Goal: Task Accomplishment & Management: Complete application form

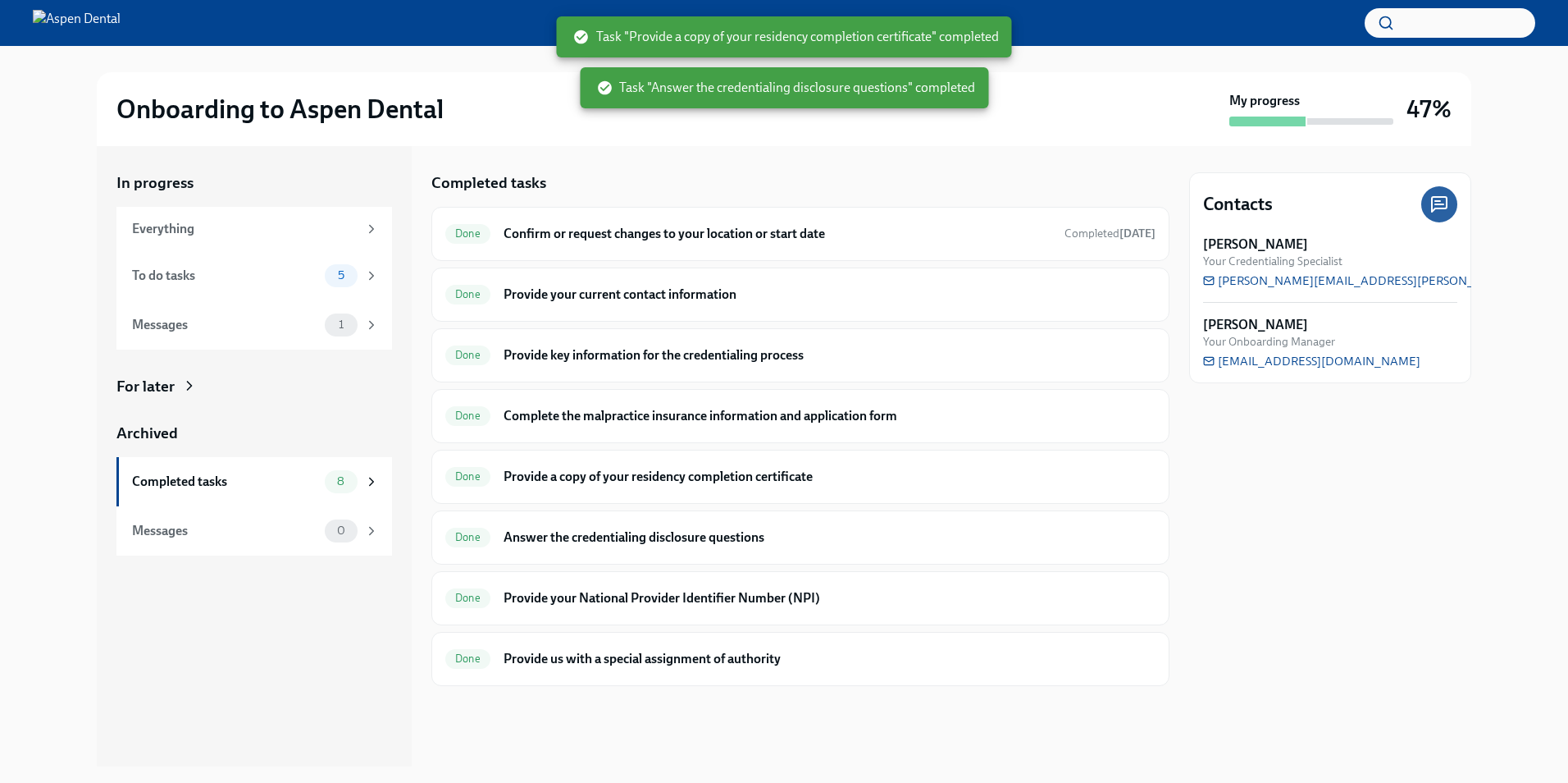
click at [1429, 509] on div "Contacts Kyle McFarlan Your Credentialing Specialist kyle.mcfarlan@aspendental.…" at bounding box center [1331, 455] width 282 height 621
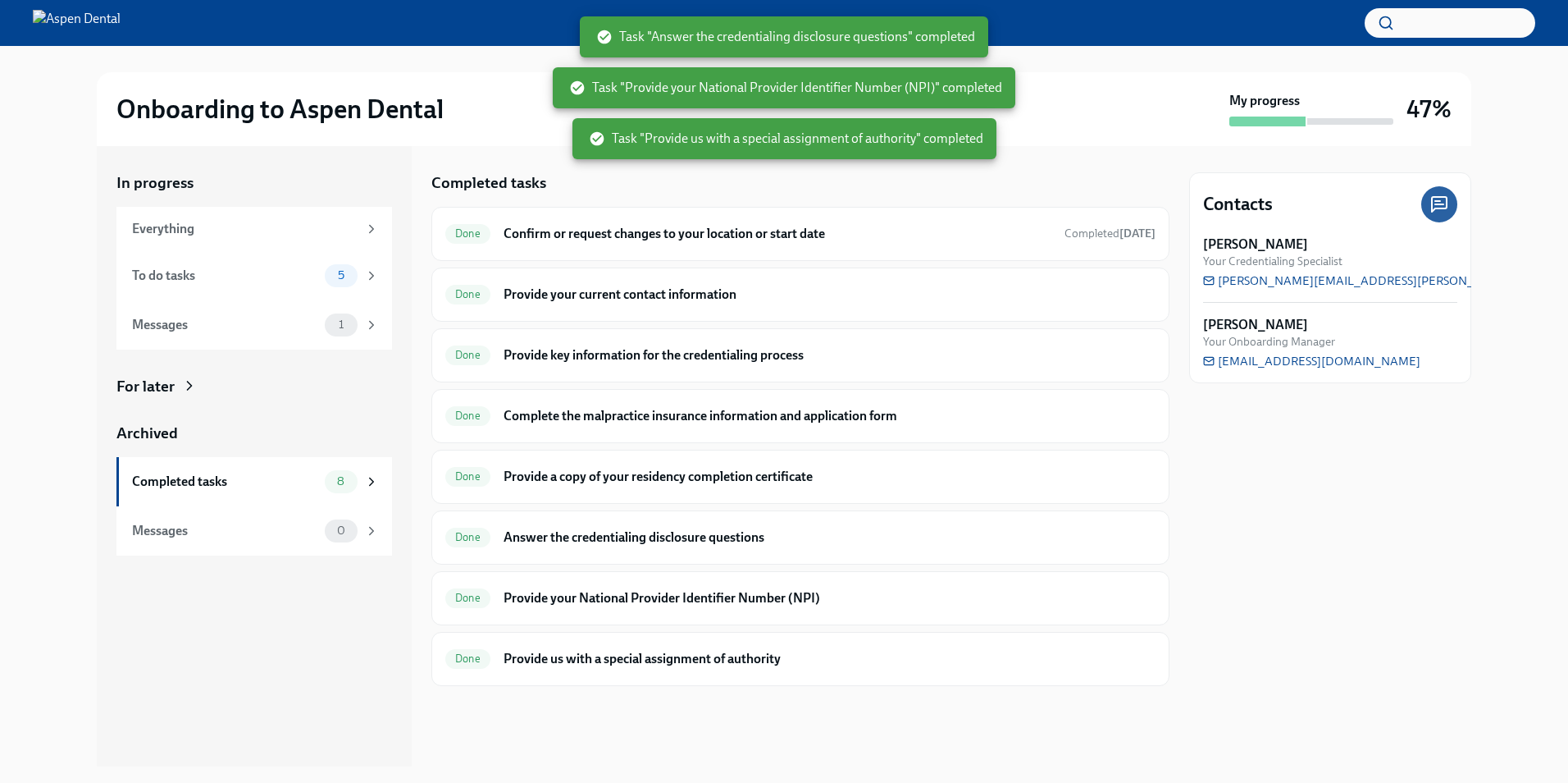
click at [238, 648] on div "In progress Everything To do tasks 5 Messages 1 For later Archived Completed ta…" at bounding box center [254, 455] width 315 height 621
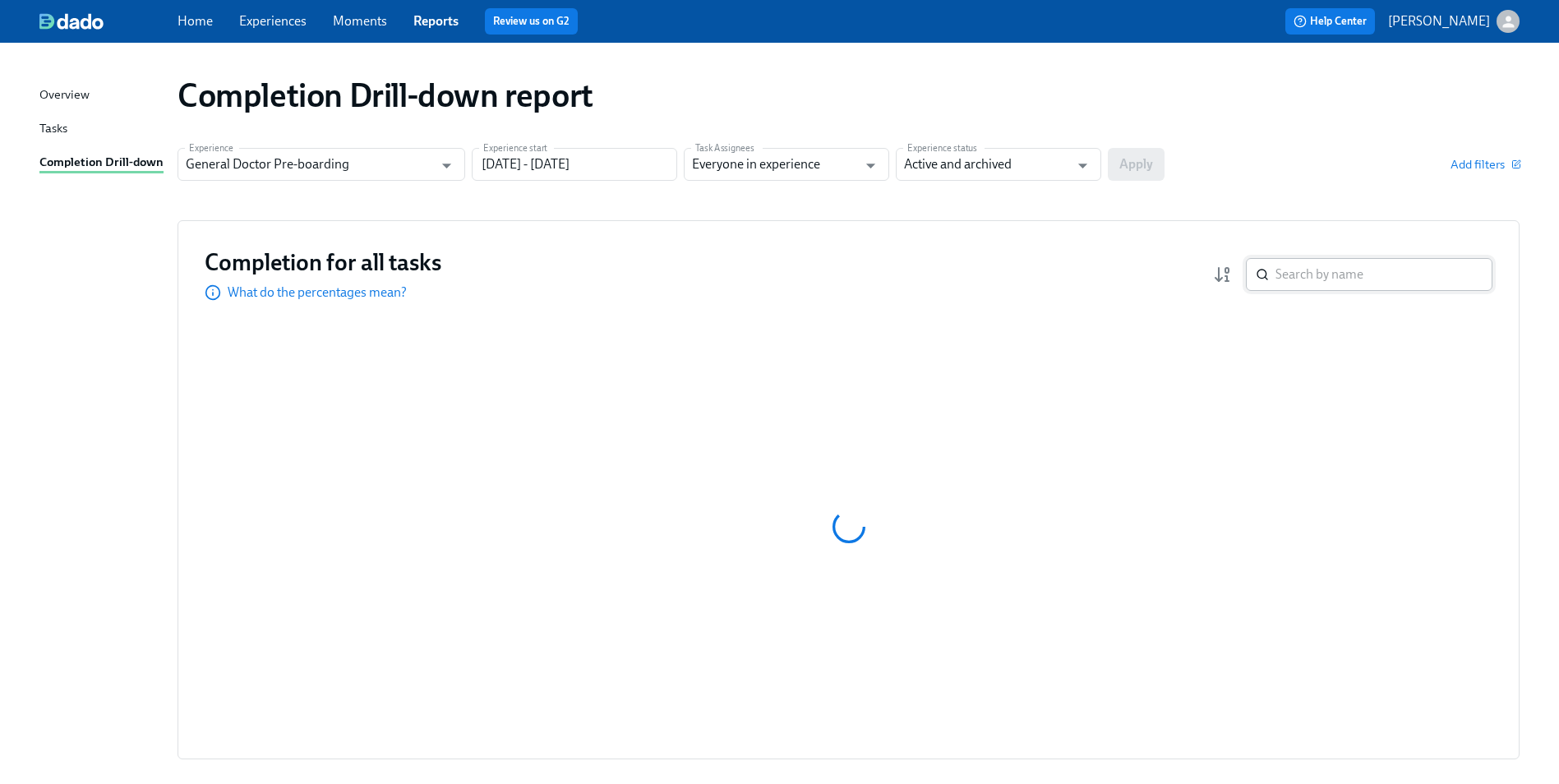
click at [1312, 281] on input "search" at bounding box center [1383, 274] width 217 height 33
type input "d"
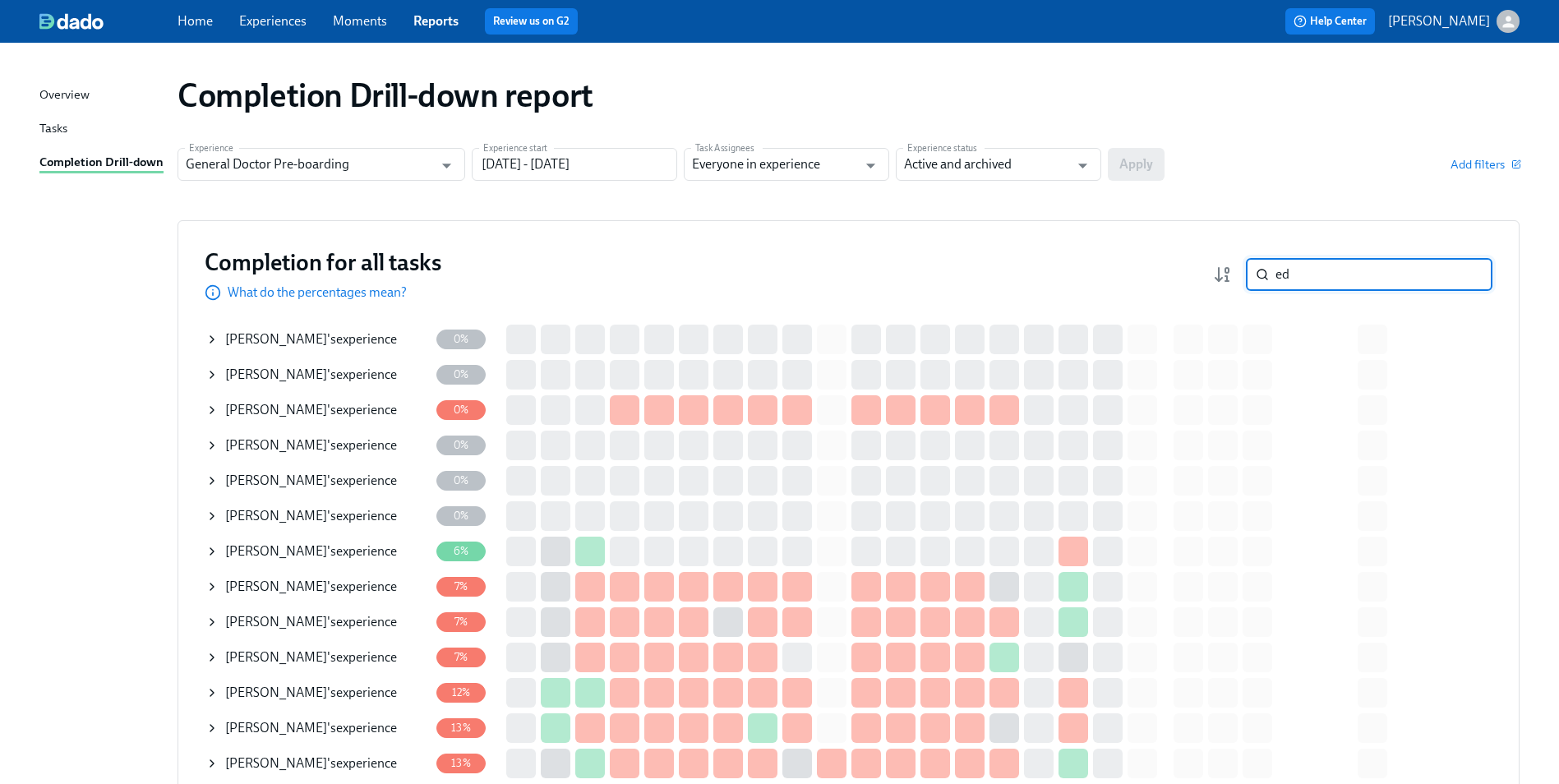
type input "e"
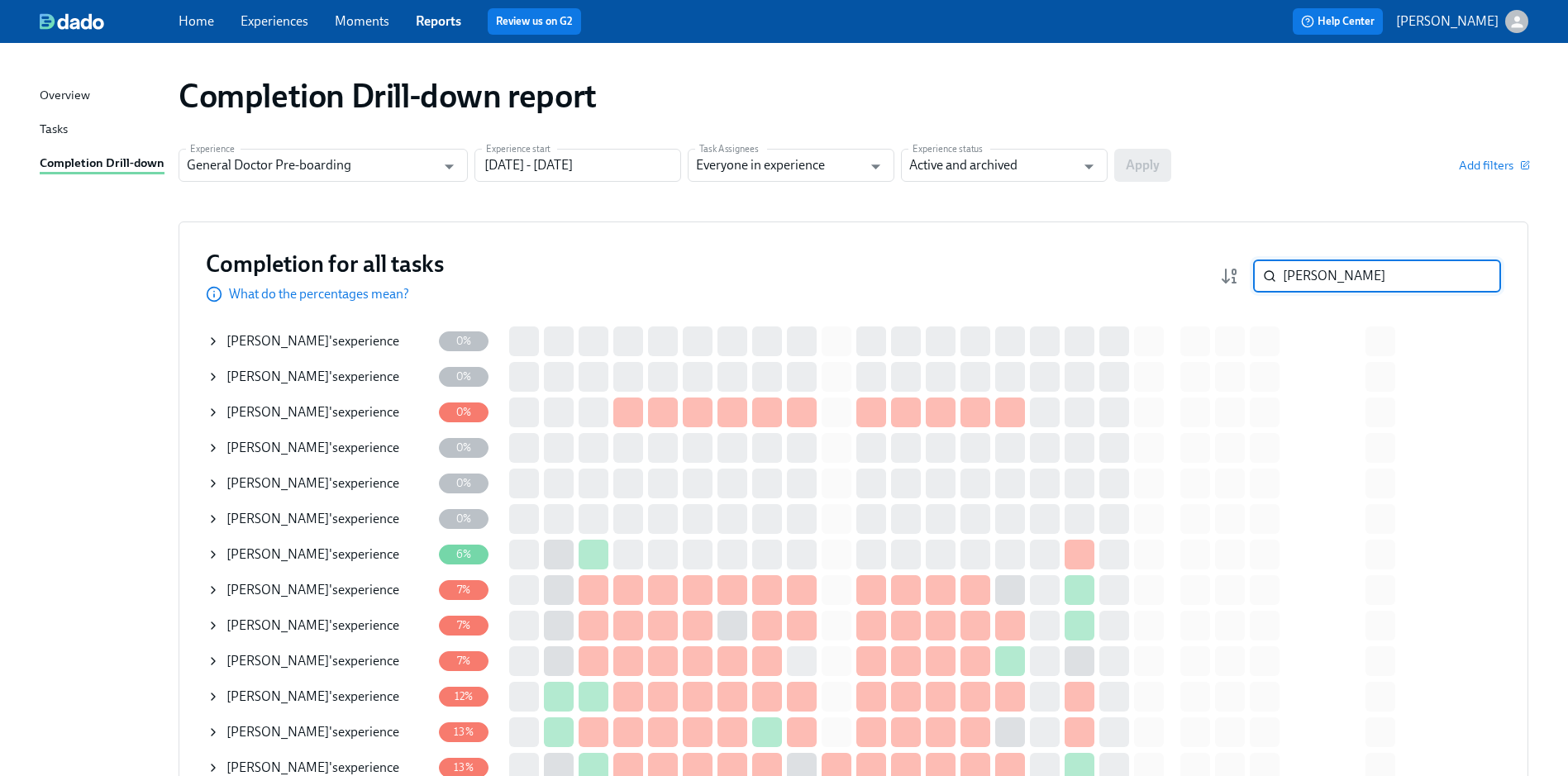
type input "demars"
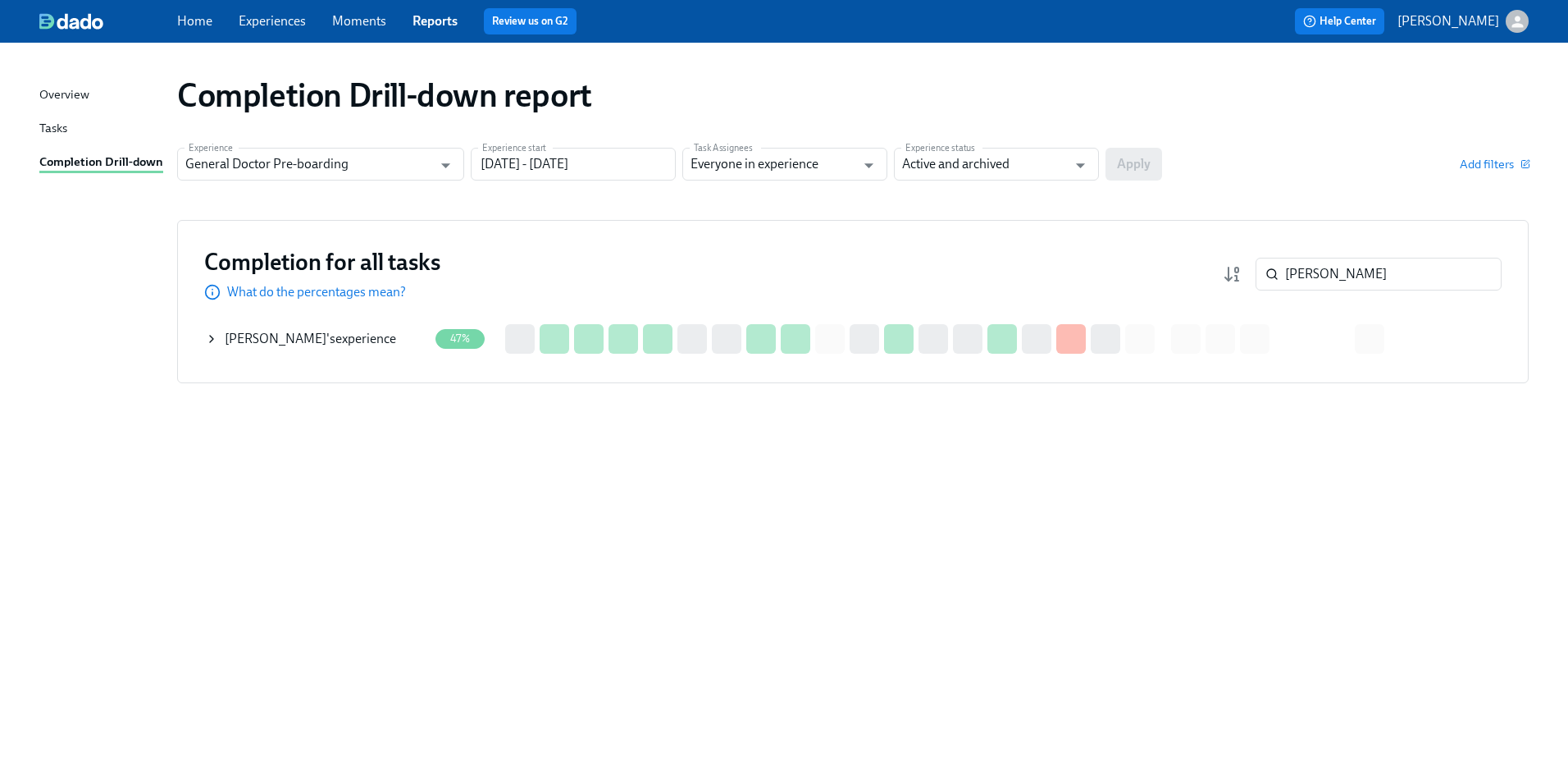
click at [221, 343] on div "Carter DeMars 's experience" at bounding box center [316, 338] width 223 height 33
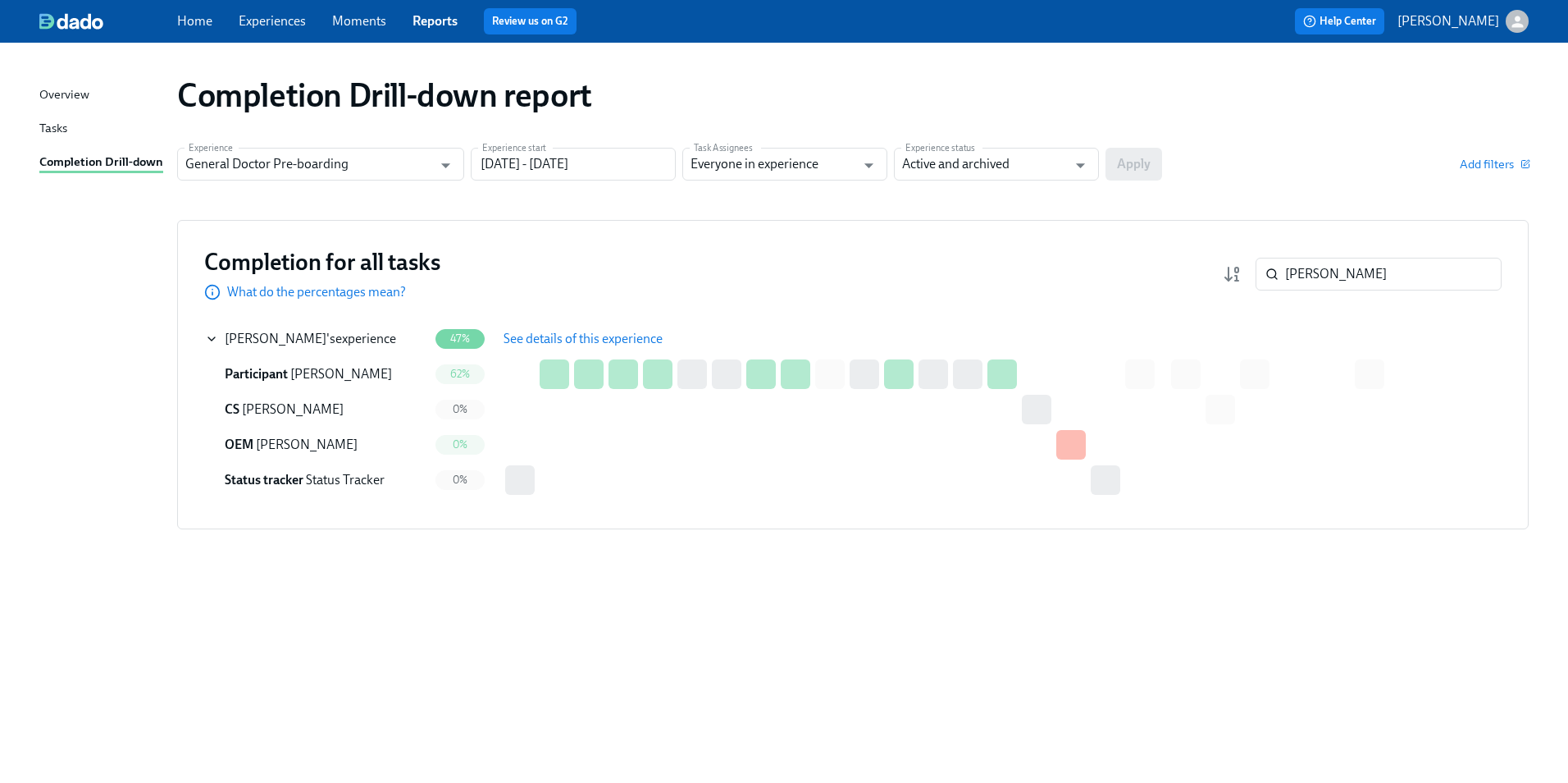
click at [565, 335] on span "See details of this experience" at bounding box center [583, 339] width 159 height 17
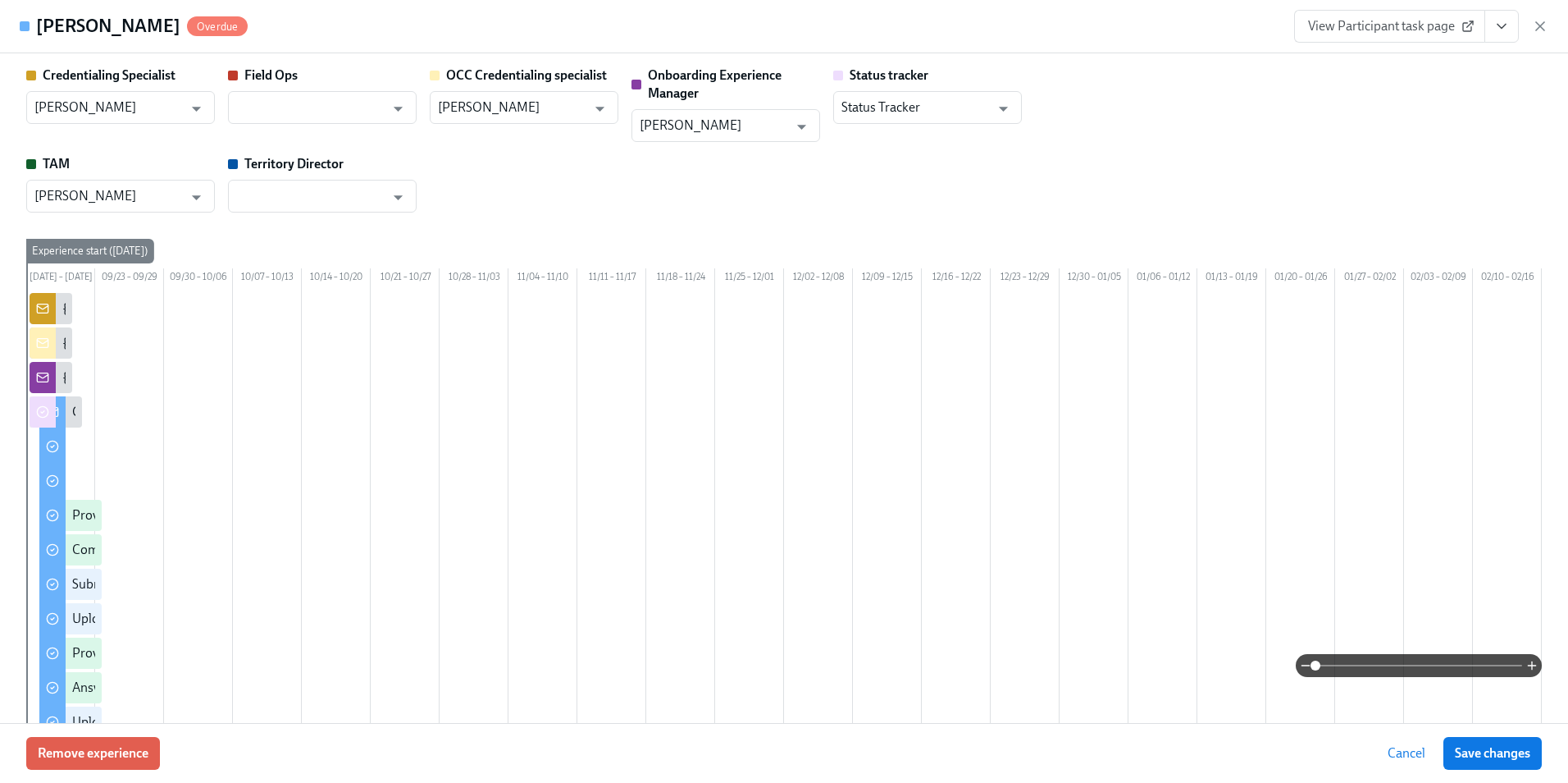
click at [1462, 34] on link "View Participant task page" at bounding box center [1390, 26] width 191 height 33
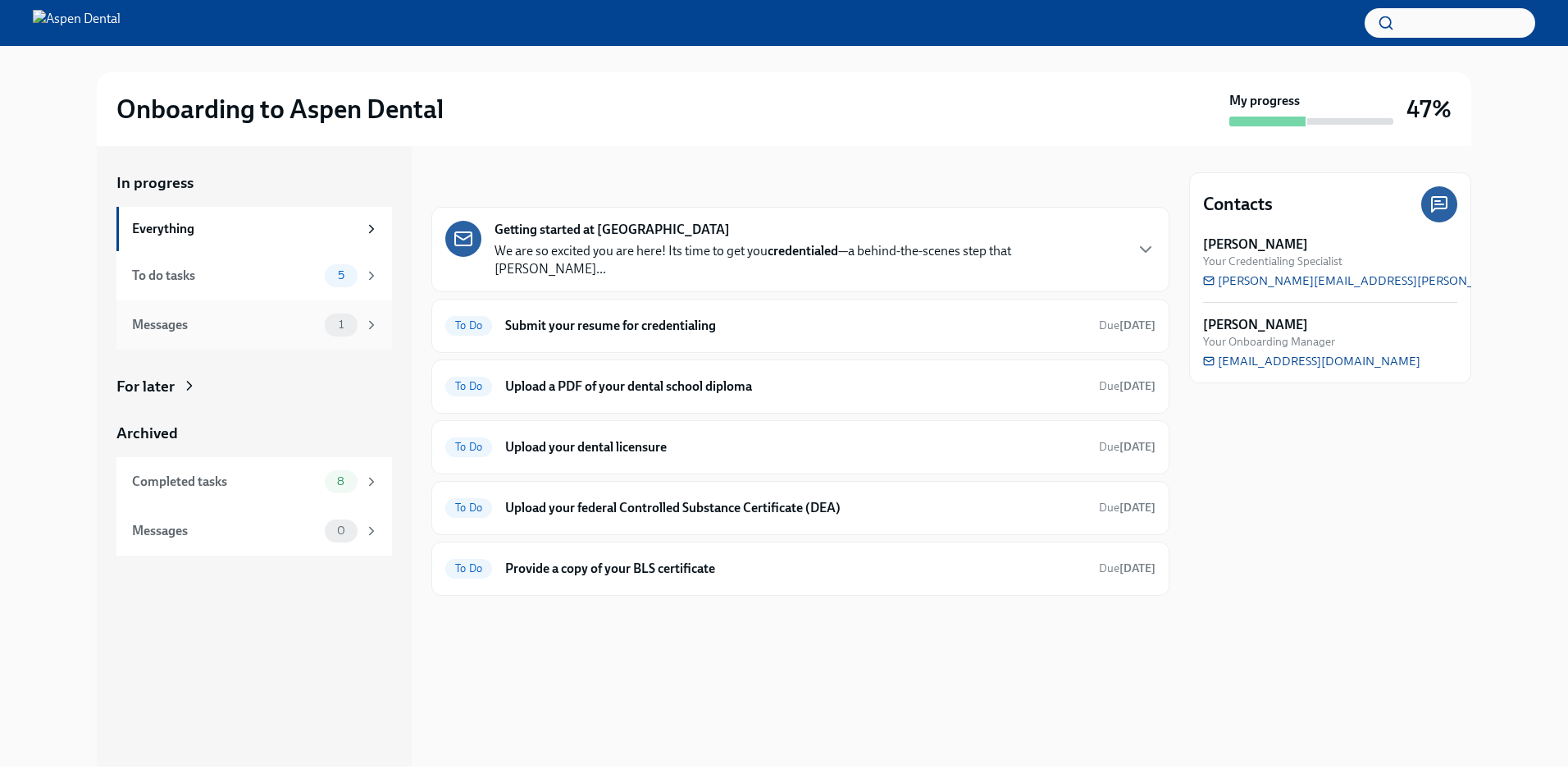
click at [350, 301] on div "Messages 1" at bounding box center [254, 325] width 275 height 49
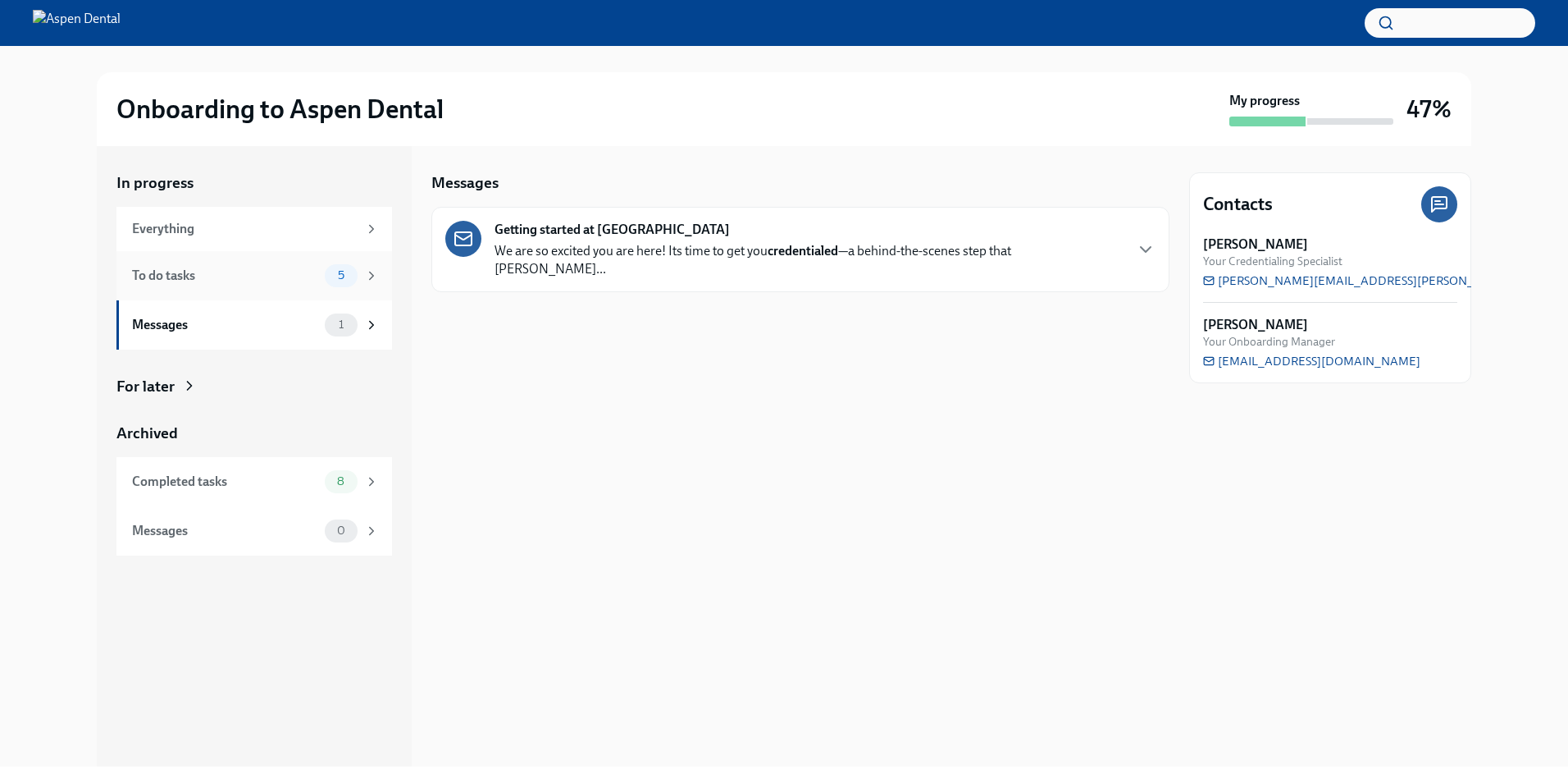
click at [352, 282] on span "5" at bounding box center [341, 275] width 26 height 12
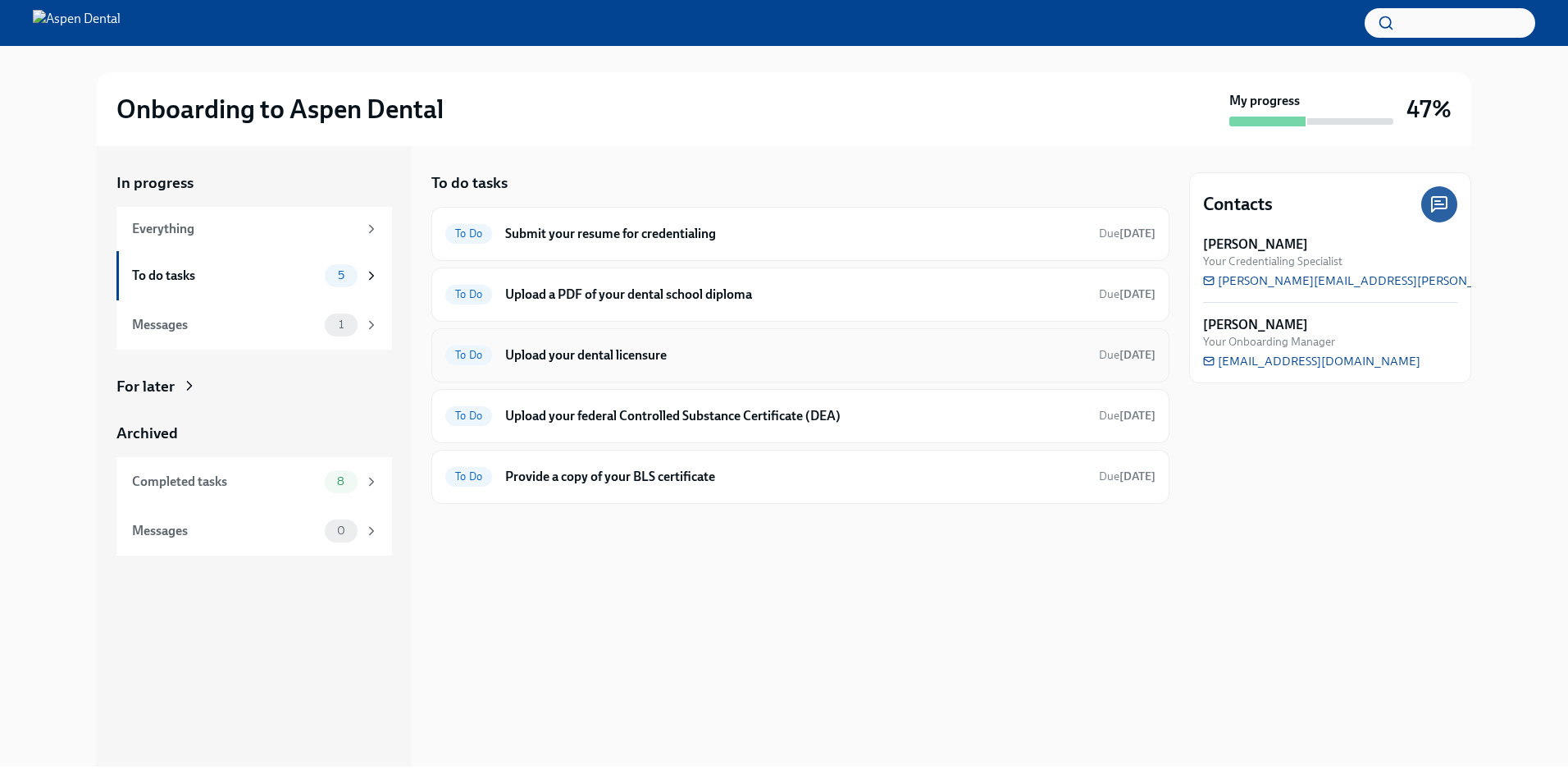
click at [689, 350] on h6 "Upload your dental licensure" at bounding box center [796, 355] width 581 height 18
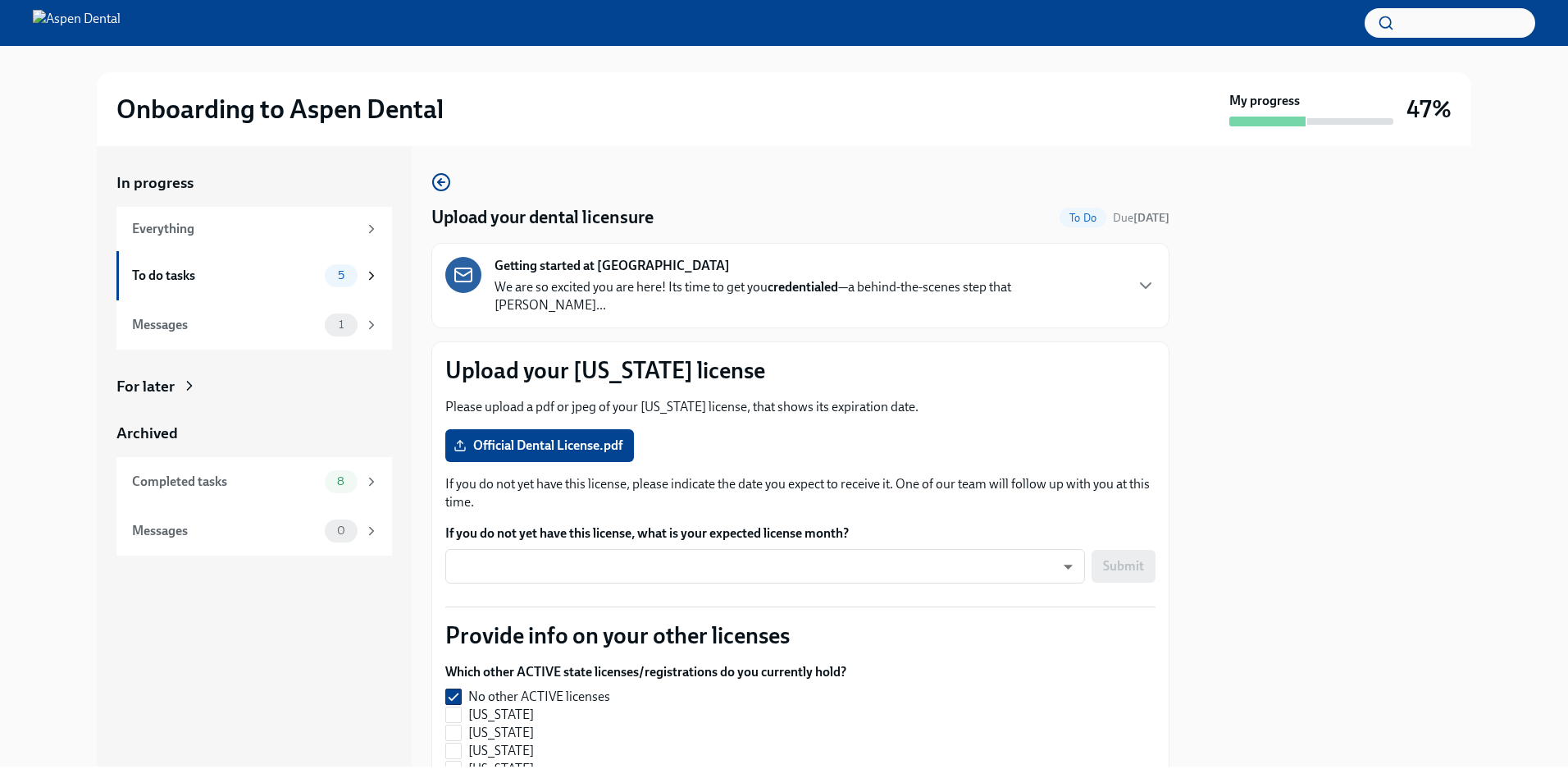
click at [1039, 355] on p "Upload your [US_STATE] license" at bounding box center [800, 369] width 710 height 29
click at [717, 358] on p "Upload your [US_STATE] license" at bounding box center [800, 369] width 710 height 29
click at [427, 358] on div "In progress Everything To do tasks 5 Messages 1 For later Archived Completed ta…" at bounding box center [784, 455] width 1375 height 621
click at [1366, 380] on div at bounding box center [1331, 455] width 282 height 621
click at [1100, 94] on div "Onboarding to Aspen Dental" at bounding box center [670, 109] width 1107 height 33
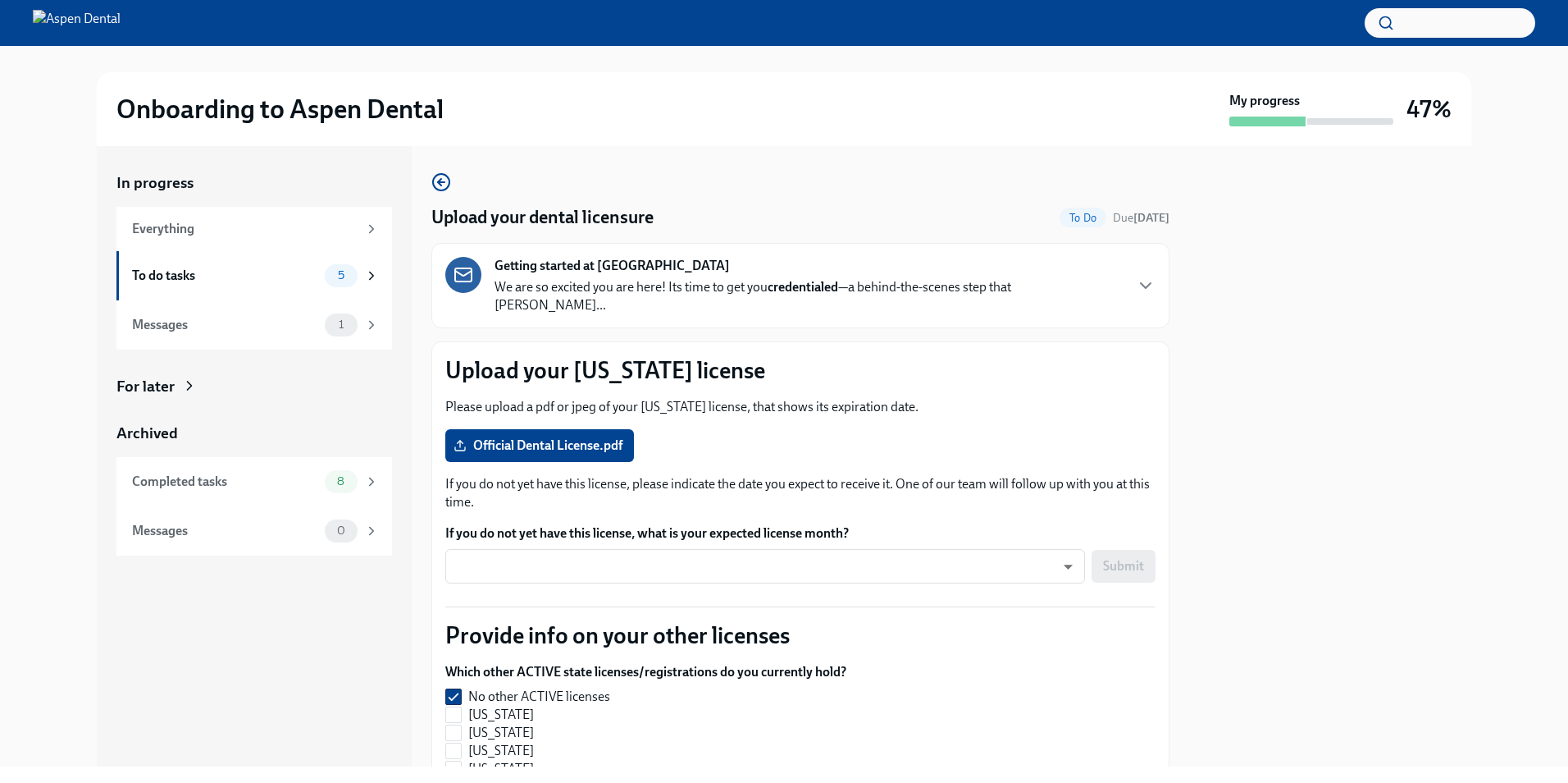
click at [959, 165] on div "Upload your dental licensure To Do Due [DATE] Getting started at [GEOGRAPHIC_DA…" at bounding box center [800, 455] width 738 height 621
